Goal: Unclear: Browse casually

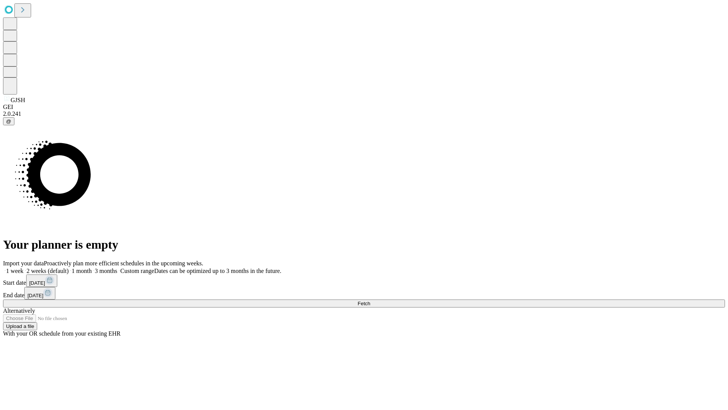
click at [370, 300] on span "Fetch" at bounding box center [364, 303] width 13 height 6
